Goal: Task Accomplishment & Management: Use online tool/utility

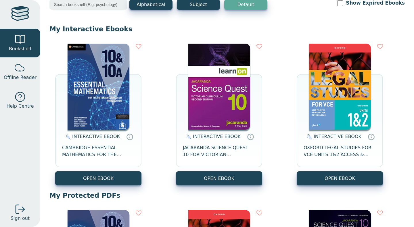
scroll to position [35, 0]
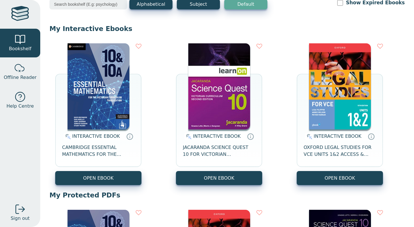
click at [77, 134] on span "INTERACTIVE EBOOK" at bounding box center [96, 136] width 48 height 5
click at [75, 139] on span "INTERACTIVE EBOOK" at bounding box center [96, 136] width 48 height 5
click at [79, 121] on img at bounding box center [99, 86] width 62 height 86
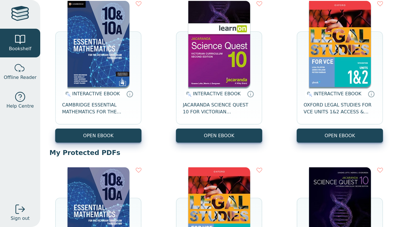
scroll to position [76, 0]
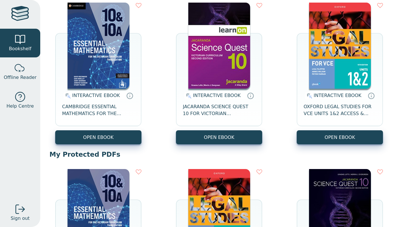
click at [228, 80] on img at bounding box center [219, 46] width 62 height 86
